Goal: Transaction & Acquisition: Purchase product/service

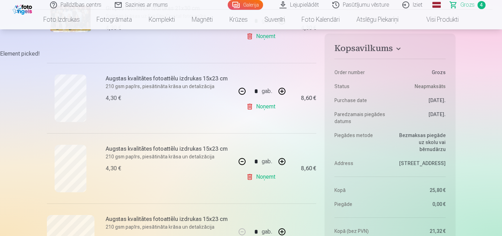
scroll to position [188, 0]
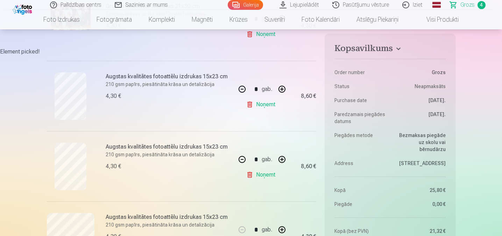
click at [283, 88] on button "button" at bounding box center [281, 89] width 17 height 17
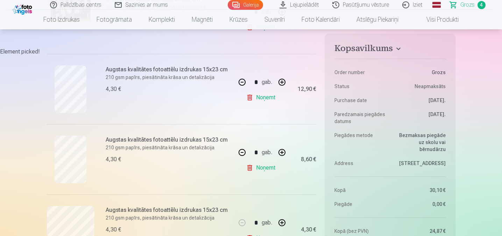
click at [241, 80] on button "button" at bounding box center [242, 82] width 17 height 17
type input "*"
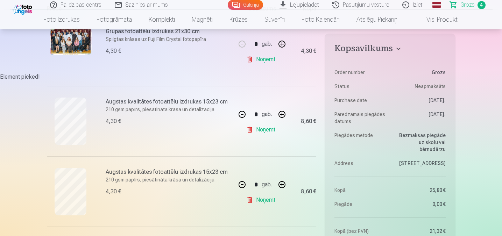
scroll to position [184, 0]
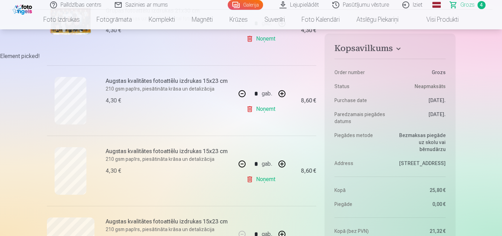
click at [250, 3] on link "Galerija" at bounding box center [245, 5] width 35 height 10
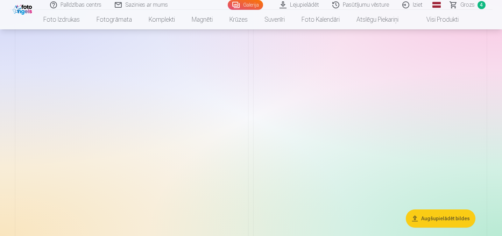
scroll to position [879, 0]
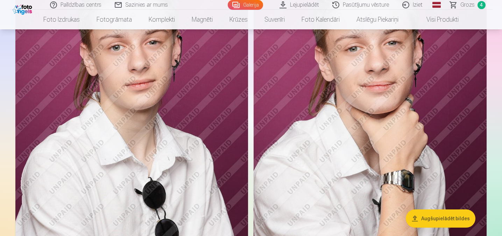
click at [418, 81] on img at bounding box center [369, 120] width 233 height 349
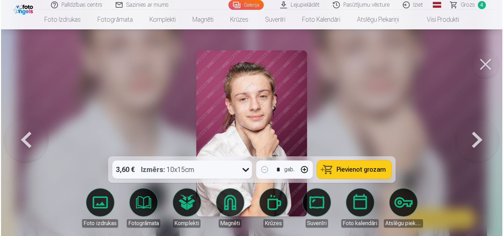
scroll to position [882, 0]
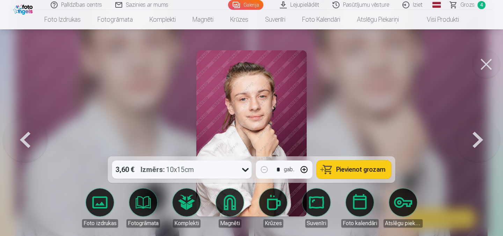
click at [339, 166] on span "Pievienot grozam" at bounding box center [361, 169] width 49 height 6
click at [476, 138] on button at bounding box center [478, 133] width 45 height 32
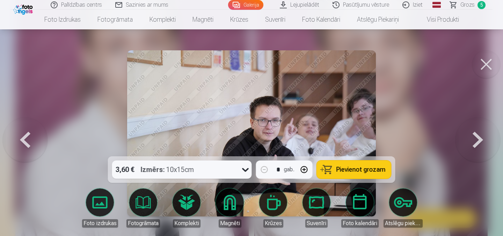
click at [476, 138] on button at bounding box center [478, 133] width 45 height 32
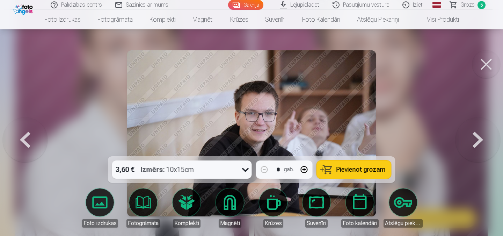
click at [476, 138] on button at bounding box center [478, 133] width 45 height 32
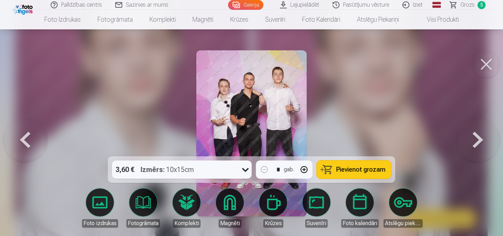
click at [252, 120] on img at bounding box center [251, 133] width 111 height 166
click at [343, 165] on button "Pievienot grozam" at bounding box center [354, 169] width 74 height 18
click at [480, 142] on button at bounding box center [478, 133] width 45 height 32
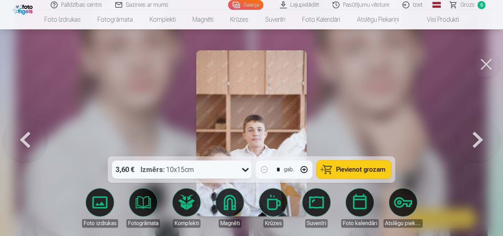
click at [480, 142] on button at bounding box center [478, 133] width 45 height 32
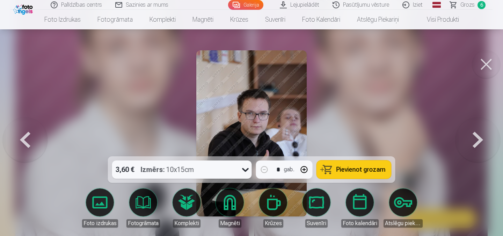
click at [480, 142] on button at bounding box center [478, 133] width 45 height 32
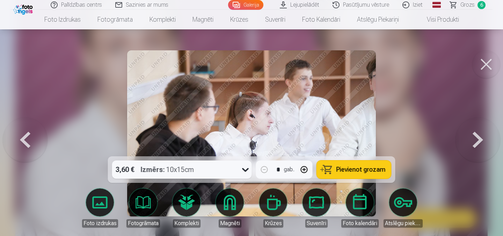
click at [480, 142] on button at bounding box center [478, 133] width 45 height 32
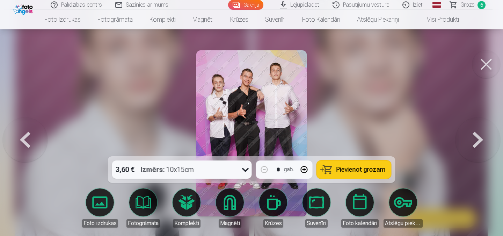
click at [480, 142] on button at bounding box center [478, 133] width 45 height 32
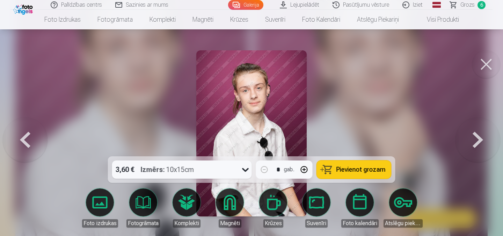
click at [480, 142] on button at bounding box center [478, 133] width 45 height 32
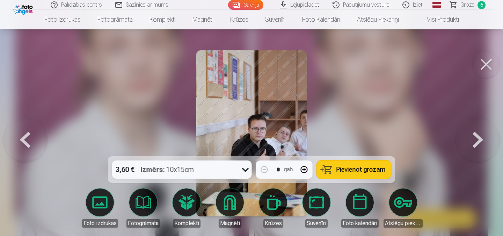
click at [480, 142] on button at bounding box center [478, 133] width 45 height 32
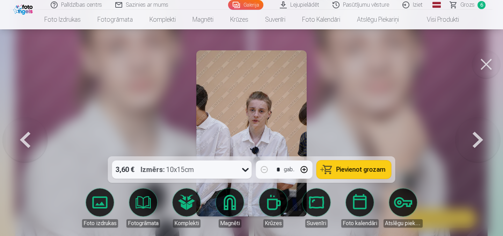
click at [480, 142] on button at bounding box center [478, 133] width 45 height 32
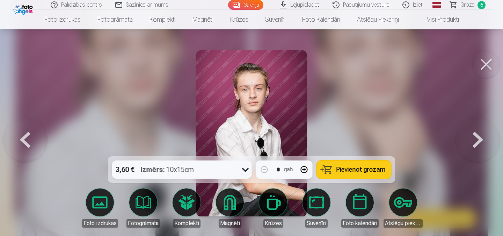
click at [480, 142] on button at bounding box center [478, 133] width 45 height 32
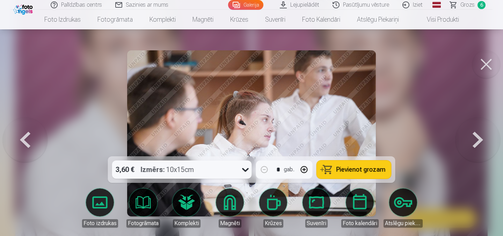
click at [480, 142] on button at bounding box center [478, 133] width 45 height 32
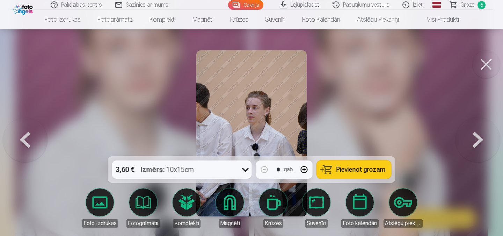
click at [32, 140] on button at bounding box center [25, 133] width 45 height 32
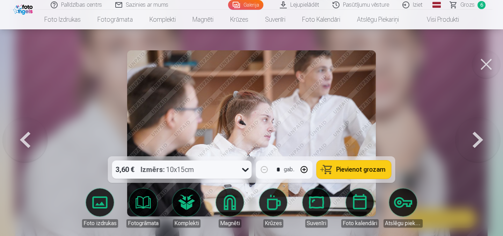
click at [342, 168] on span "Pievienot grozam" at bounding box center [361, 169] width 49 height 6
click at [476, 139] on button at bounding box center [478, 133] width 45 height 32
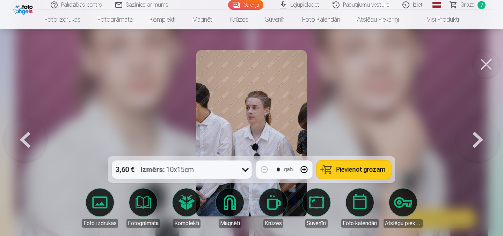
click at [476, 139] on button at bounding box center [478, 133] width 45 height 32
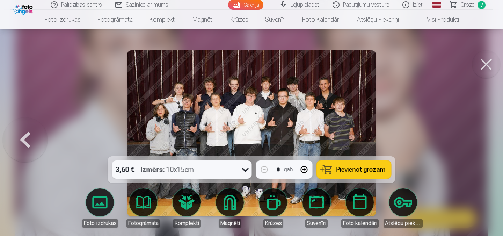
click at [476, 139] on div at bounding box center [251, 118] width 503 height 236
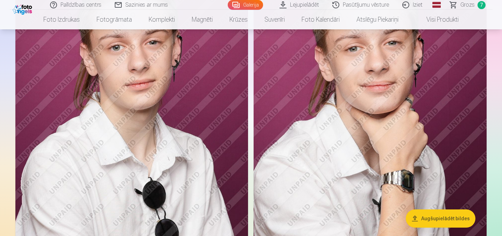
click at [476, 139] on img at bounding box center [369, 120] width 233 height 349
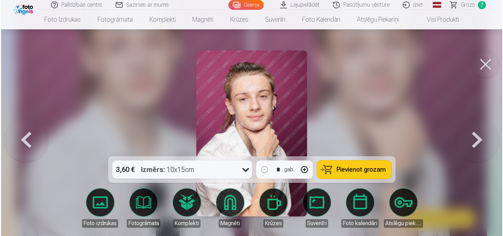
scroll to position [882, 0]
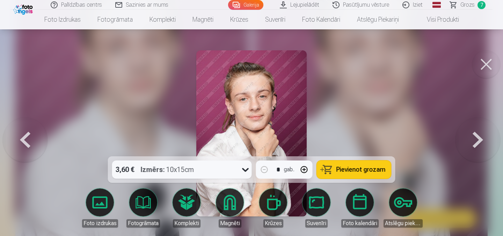
click at [495, 59] on button at bounding box center [487, 64] width 28 height 28
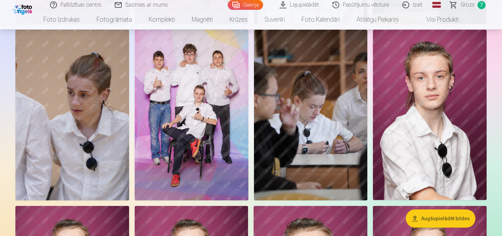
scroll to position [444, 0]
click at [206, 99] on img at bounding box center [192, 115] width 114 height 170
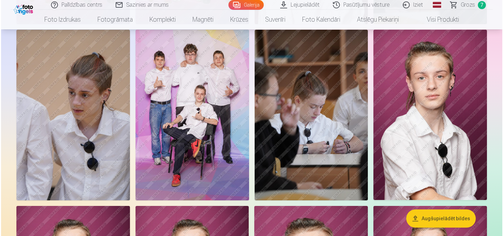
scroll to position [444, 0]
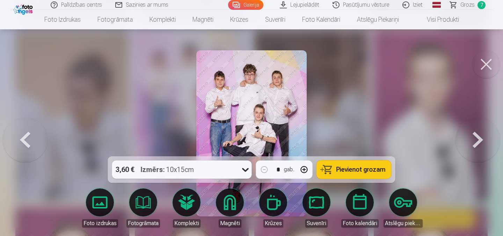
click at [354, 164] on button "Pievienot grozam" at bounding box center [354, 169] width 74 height 18
click at [486, 65] on button at bounding box center [487, 64] width 28 height 28
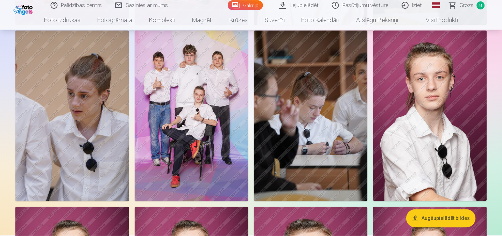
scroll to position [444, 0]
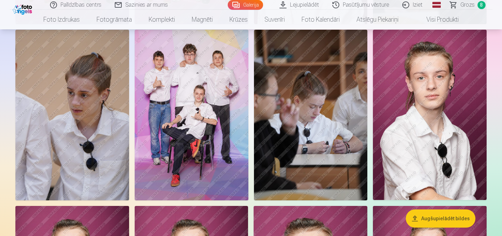
click at [501, 28] on nav "Foto izdrukas Augstas kvalitātes fotoattēlu izdrukas 210 gsm papīrs, piesātināt…" at bounding box center [251, 20] width 502 height 20
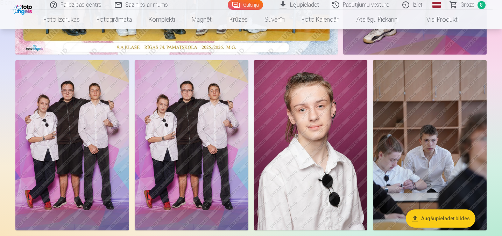
scroll to position [237, 0]
click at [197, 174] on img at bounding box center [192, 145] width 114 height 170
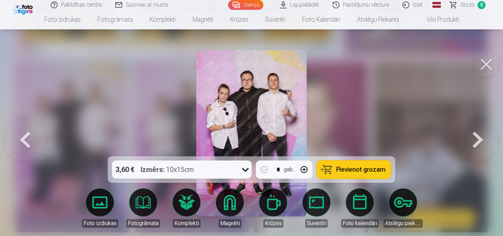
click at [336, 168] on button "Pievienot grozam" at bounding box center [354, 169] width 74 height 18
click at [484, 61] on button at bounding box center [487, 64] width 28 height 28
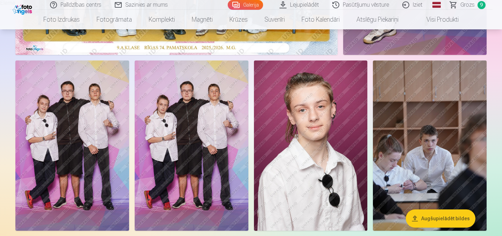
click at [482, 4] on span "9" at bounding box center [481, 5] width 8 height 8
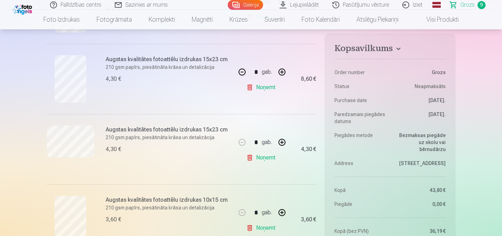
scroll to position [264, 0]
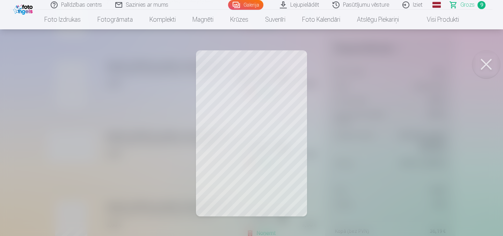
click at [488, 64] on button at bounding box center [487, 64] width 28 height 28
click at [491, 61] on button at bounding box center [487, 64] width 28 height 28
click at [486, 62] on button at bounding box center [487, 64] width 28 height 28
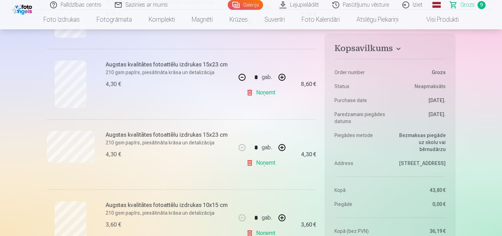
click at [241, 78] on button "button" at bounding box center [242, 77] width 17 height 17
type input "*"
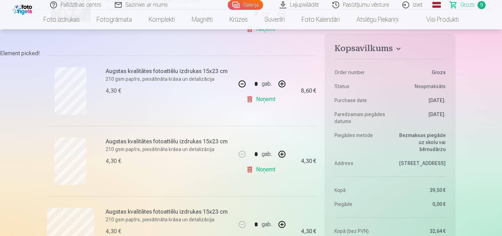
scroll to position [182, 0]
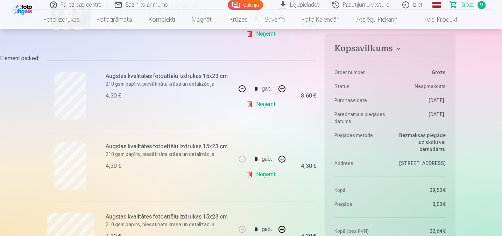
click at [242, 88] on button "button" at bounding box center [242, 88] width 17 height 17
type input "*"
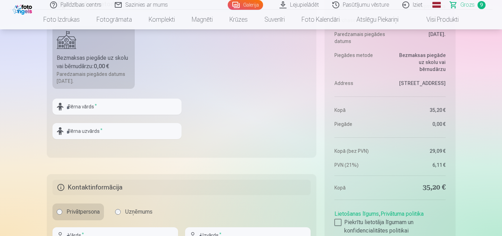
scroll to position [817, 0]
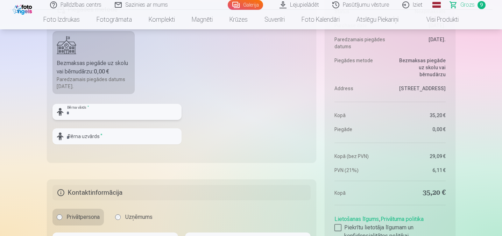
click at [92, 113] on input "text" at bounding box center [116, 112] width 129 height 16
type input "*******"
click at [90, 135] on input "text" at bounding box center [116, 136] width 129 height 16
type input "********"
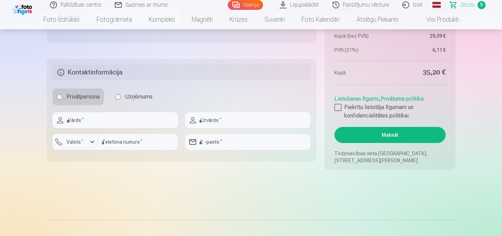
scroll to position [942, 0]
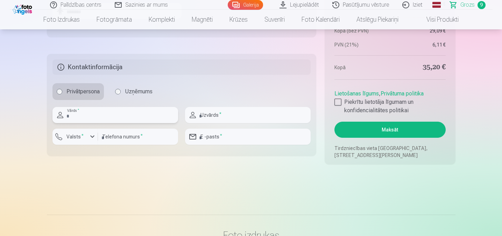
click at [107, 121] on input "text" at bounding box center [114, 115] width 125 height 16
type input "****"
type input "********"
type input "**********"
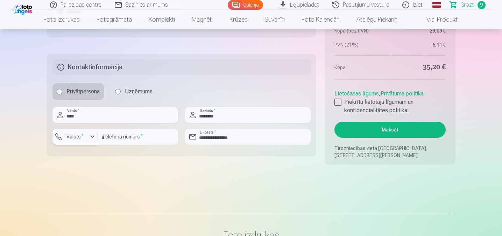
click at [94, 135] on div "button" at bounding box center [92, 136] width 8 height 8
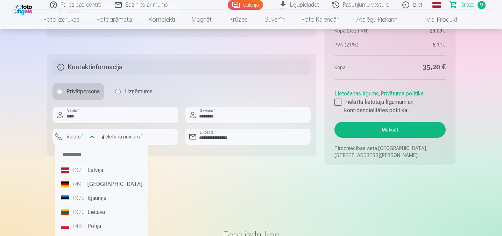
click at [96, 169] on li "+371 Latvija" at bounding box center [101, 170] width 87 height 14
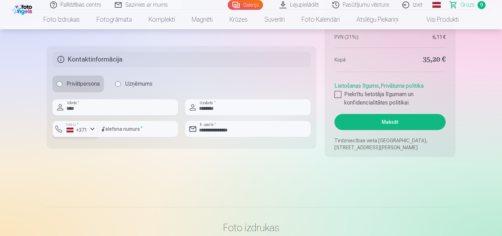
scroll to position [957, 0]
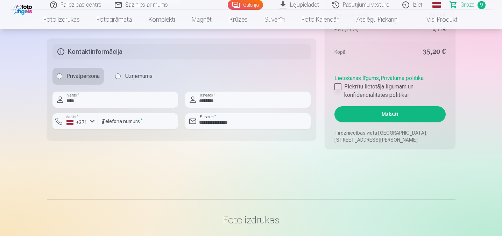
click at [338, 86] on div at bounding box center [337, 86] width 7 height 7
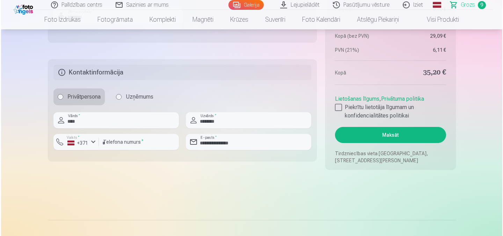
scroll to position [932, 0]
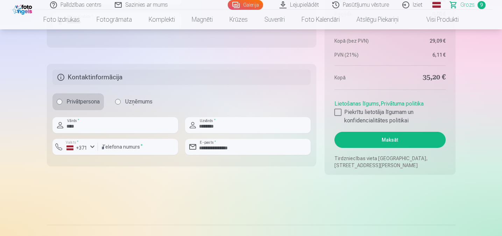
click at [382, 139] on button "Maksāt" at bounding box center [389, 140] width 111 height 16
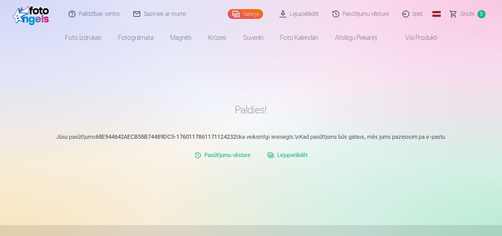
click at [282, 155] on link "Lejupielādēt" at bounding box center [287, 155] width 46 height 14
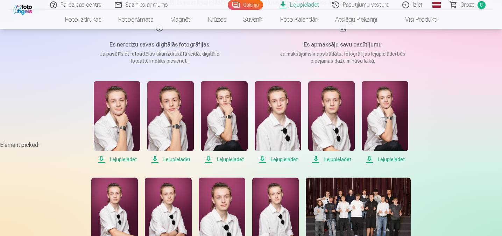
scroll to position [94, 0]
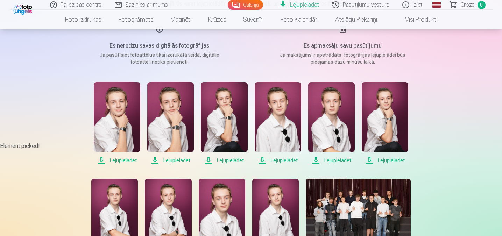
click at [125, 161] on span "Lejupielādēt" at bounding box center [117, 160] width 46 height 8
click at [177, 157] on span "Lejupielādēt" at bounding box center [170, 160] width 46 height 8
click at [226, 161] on span "Lejupielādēt" at bounding box center [224, 160] width 46 height 8
click at [275, 159] on span "Lejupielādēt" at bounding box center [277, 160] width 46 height 8
click at [330, 158] on span "Lejupielādēt" at bounding box center [331, 160] width 46 height 8
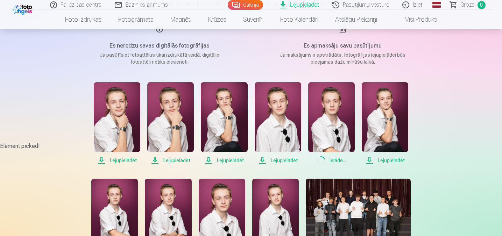
click at [388, 159] on span "Lejupielādēt" at bounding box center [384, 160] width 46 height 8
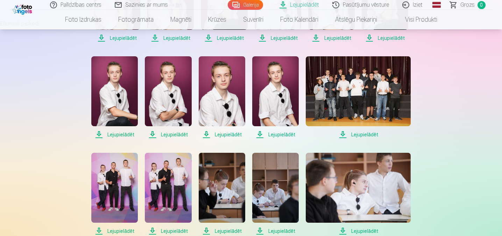
scroll to position [236, 0]
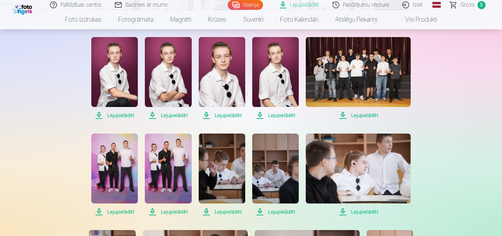
click at [124, 114] on span "Lejupielādēt" at bounding box center [114, 115] width 46 height 8
click at [170, 115] on span "Lejupielādēt" at bounding box center [168, 115] width 46 height 8
click at [227, 114] on span "Lejupielādēt" at bounding box center [222, 115] width 46 height 8
click at [273, 114] on span "Lejupielādēt" at bounding box center [275, 115] width 46 height 8
click at [371, 114] on span "Lejupielādēt" at bounding box center [358, 115] width 105 height 8
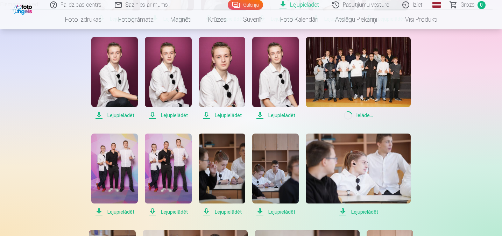
click at [124, 214] on span "Lejupielādēt" at bounding box center [114, 212] width 46 height 8
click at [171, 211] on span "Lejupielādēt" at bounding box center [168, 212] width 46 height 8
click at [226, 209] on span "Lejupielādēt" at bounding box center [222, 212] width 46 height 8
click at [280, 209] on span "Lejupielādēt" at bounding box center [275, 212] width 46 height 8
click at [373, 211] on span "Lejupielādēt" at bounding box center [358, 212] width 105 height 8
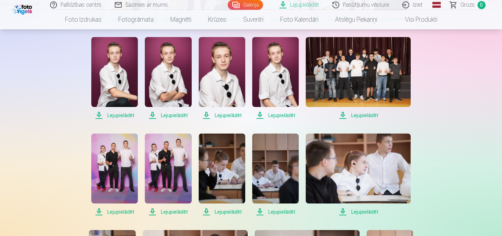
click at [369, 210] on span "Lejupielādēt" at bounding box center [358, 212] width 105 height 8
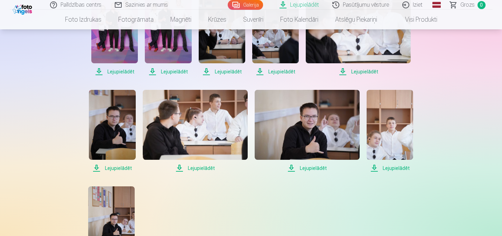
scroll to position [385, 0]
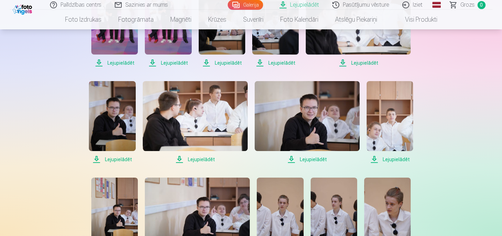
click at [124, 159] on span "Lejupielādēt" at bounding box center [112, 159] width 46 height 8
click at [207, 160] on span "Lejupielādēt" at bounding box center [195, 159] width 105 height 8
click at [308, 158] on span "Lejupielādēt" at bounding box center [306, 159] width 105 height 8
click at [389, 155] on span "Lejupielādēt" at bounding box center [389, 159] width 46 height 8
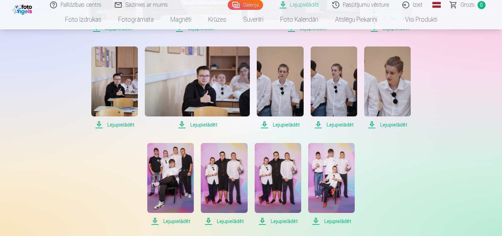
scroll to position [522, 0]
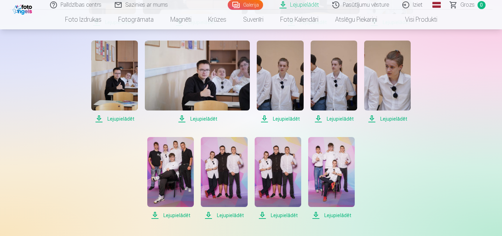
click at [115, 116] on span "Lejupielādēt" at bounding box center [114, 119] width 46 height 8
click at [200, 120] on span "Lejupielādēt" at bounding box center [197, 119] width 105 height 8
click at [288, 116] on span "Lejupielādēt" at bounding box center [280, 119] width 46 height 8
click at [338, 118] on span "Lejupielādēt" at bounding box center [333, 119] width 46 height 8
click at [387, 119] on span "Lejupielādēt" at bounding box center [387, 119] width 46 height 8
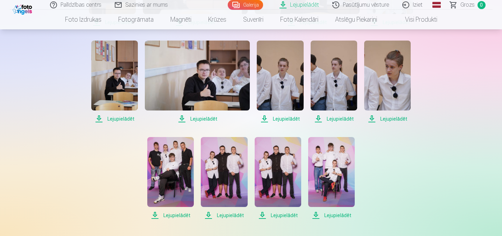
click at [181, 213] on span "Lejupielādēt" at bounding box center [170, 215] width 46 height 8
click at [225, 213] on span "Lejupielādēt" at bounding box center [224, 215] width 46 height 8
click at [278, 214] on span "Lejupielādēt" at bounding box center [277, 215] width 46 height 8
click at [332, 213] on span "Lejupielādēt" at bounding box center [331, 215] width 46 height 8
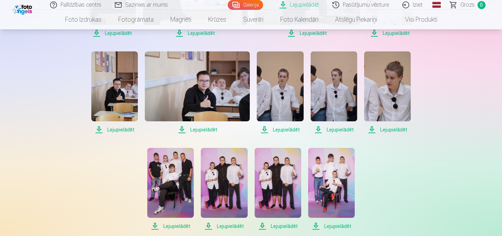
scroll to position [509, 0]
